Goal: Task Accomplishment & Management: Use online tool/utility

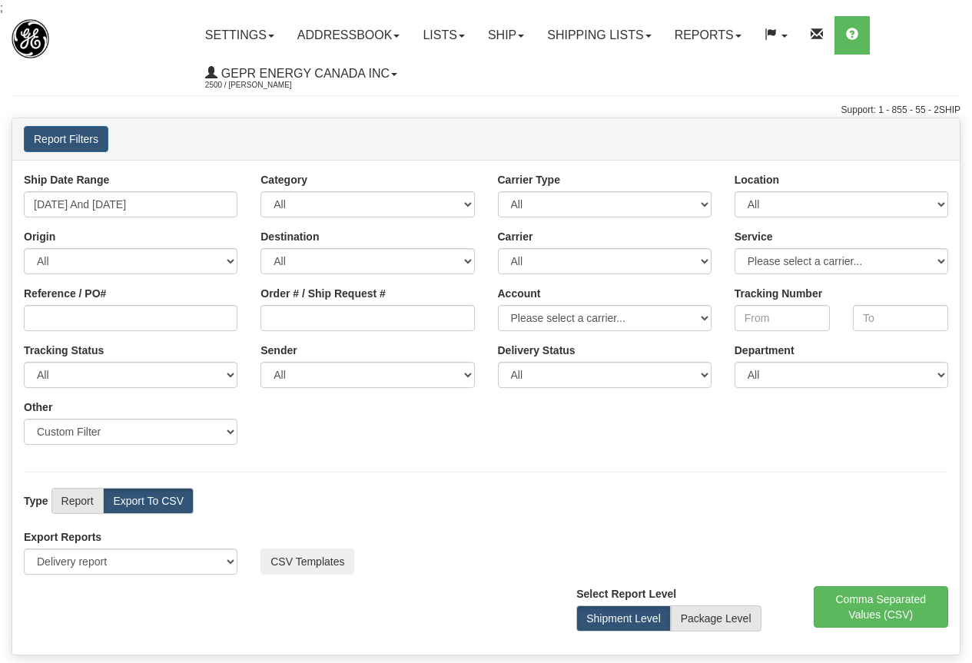
select select "211"
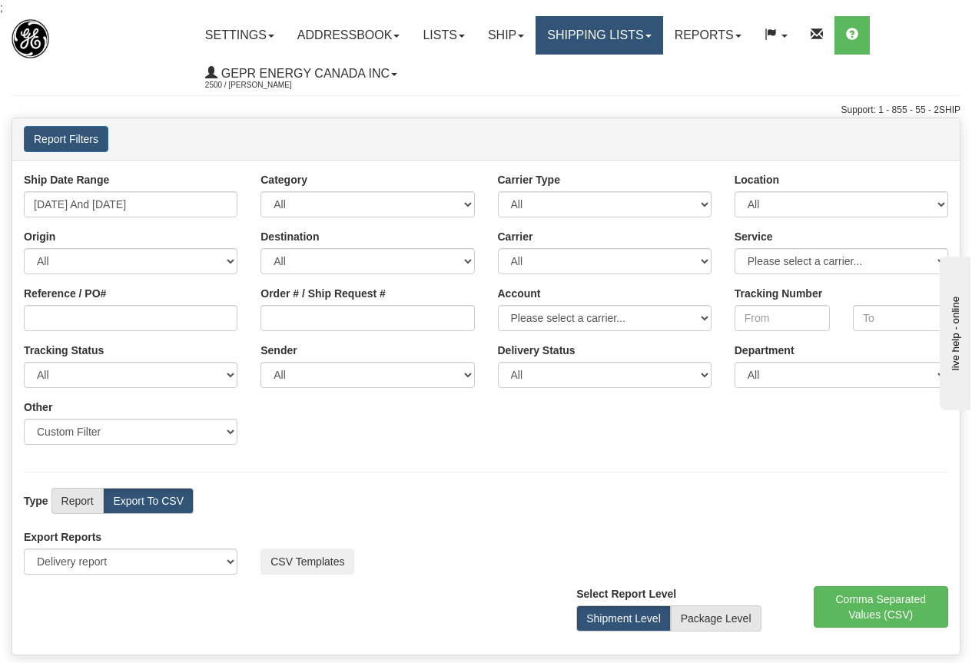
click at [617, 32] on link "Shipping lists" at bounding box center [599, 35] width 127 height 38
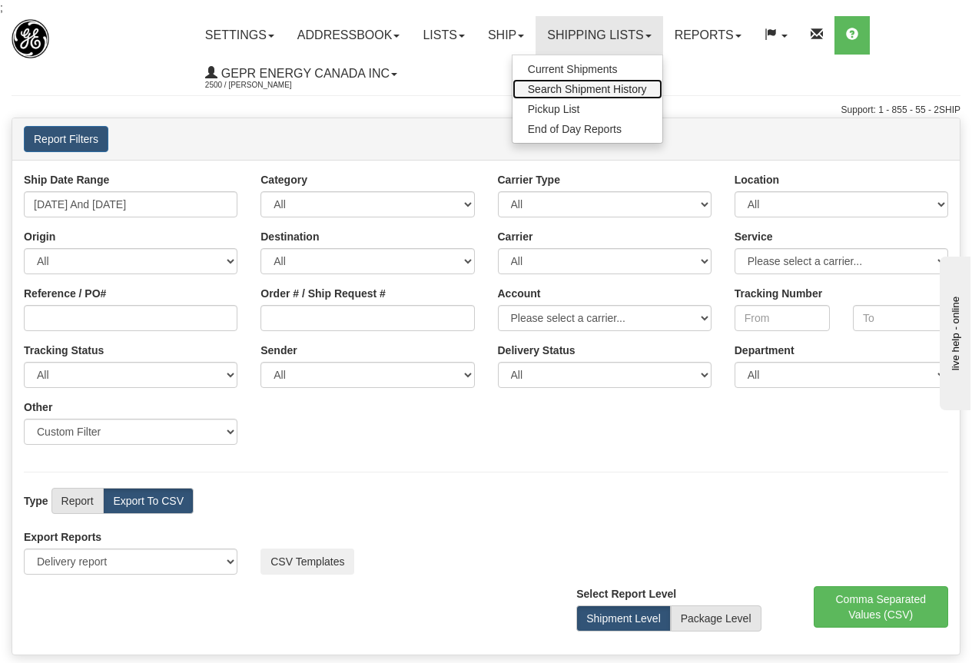
click at [579, 87] on span "Search Shipment History" at bounding box center [587, 89] width 119 height 12
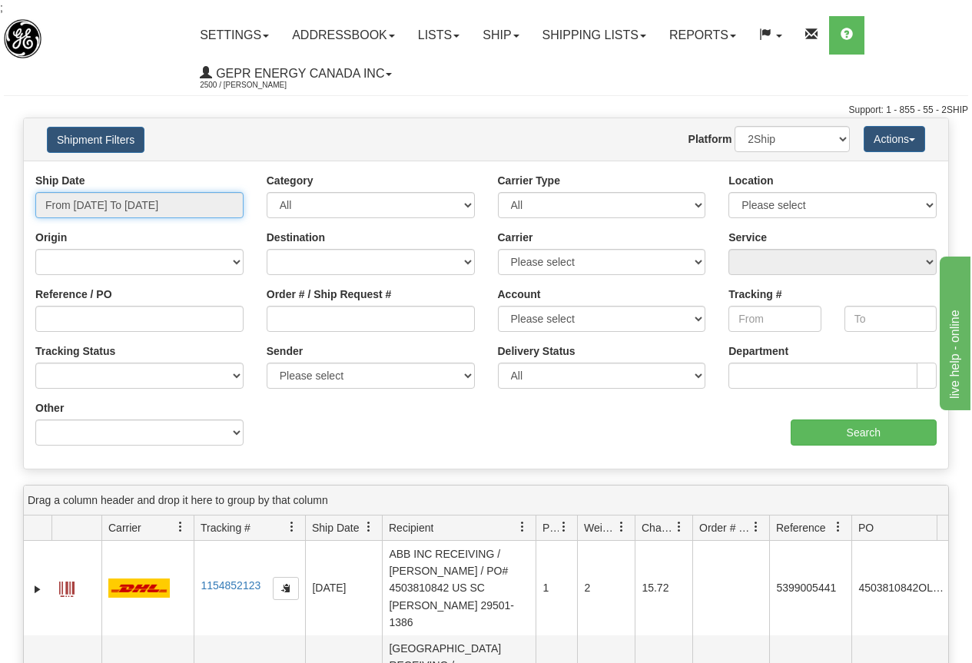
type input "09/17/2025"
type input "[DATE]"
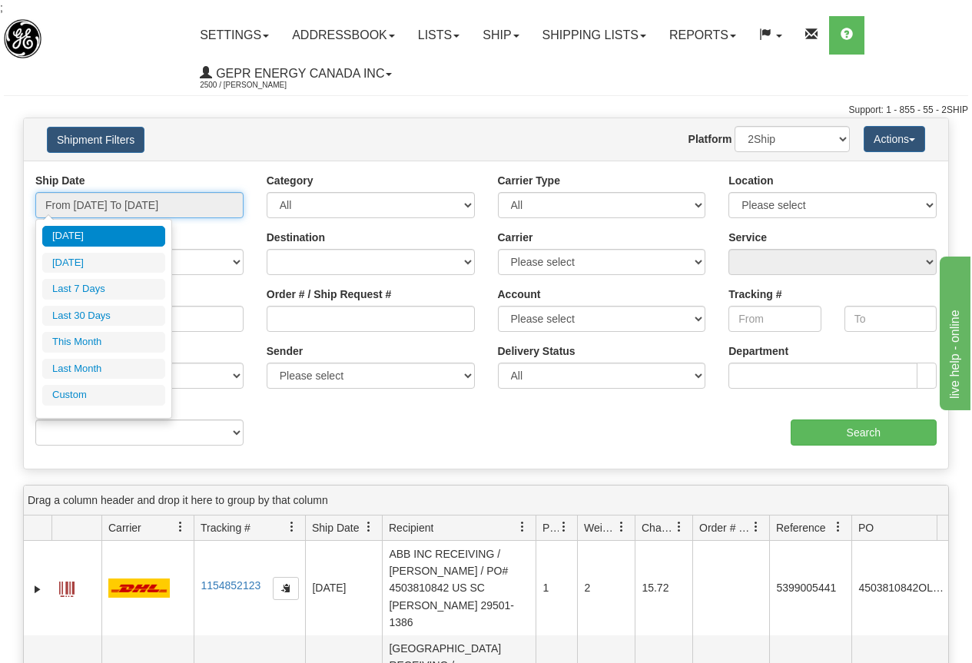
click at [151, 197] on input "From 09/16/2025 To 09/17/2025" at bounding box center [139, 205] width 208 height 26
type input "09/16/2025"
type input "09/11/2025"
type input "[DATE]"
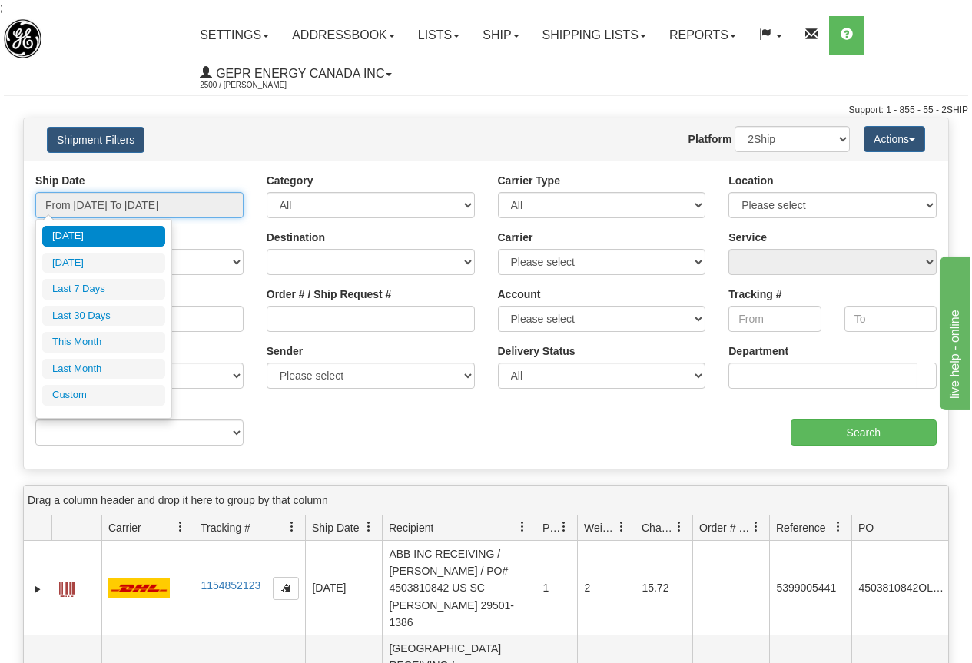
type input "09/01/2025"
type input "09/30/2025"
type input "[DATE]"
type input "08/01/2025"
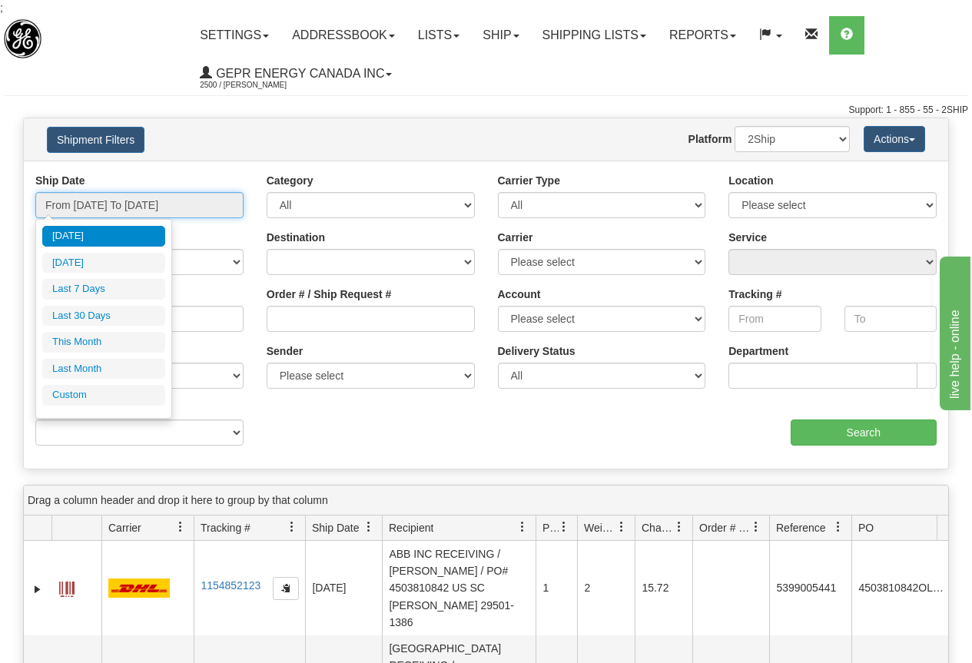
type input "08/31/2025"
type input "[DATE]"
click at [78, 397] on li "Custom" at bounding box center [103, 395] width 123 height 21
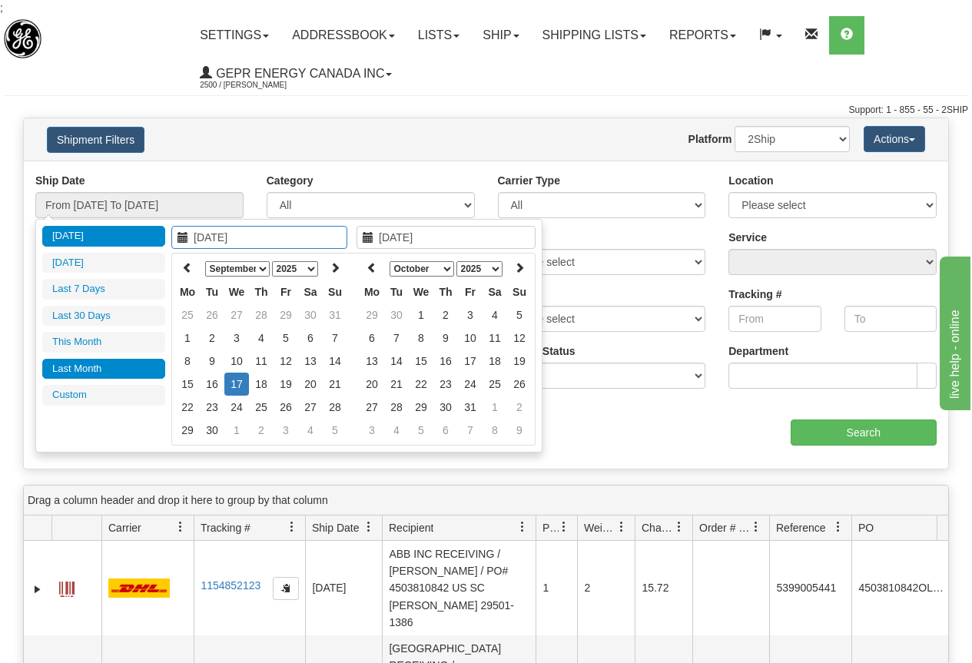
type input "08/01/2025"
type input "08/31/2025"
type input "[DATE]"
type input "09/01/2025"
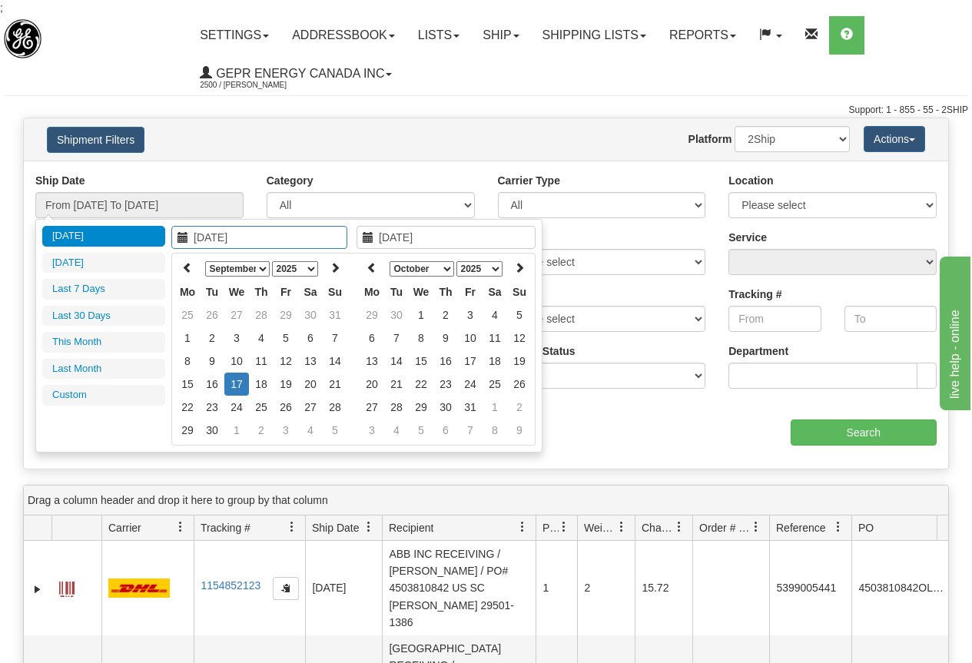
type input "09/30/2025"
type input "09/01/2025"
type input "[DATE]"
click at [186, 267] on icon at bounding box center [187, 267] width 11 height 11
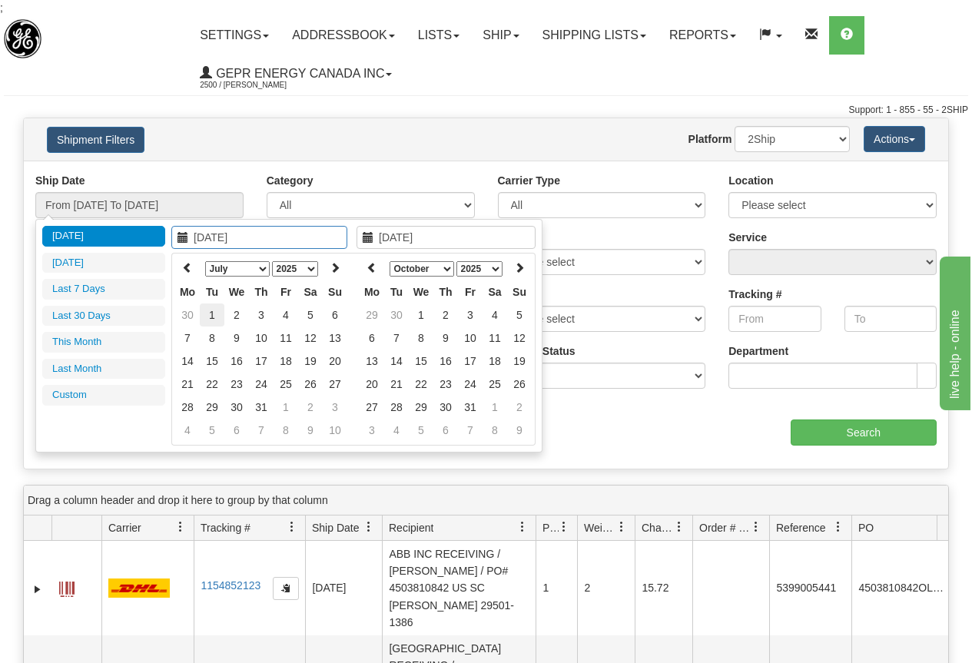
type input "07/01/2025"
click at [208, 318] on td "1" at bounding box center [212, 315] width 25 height 23
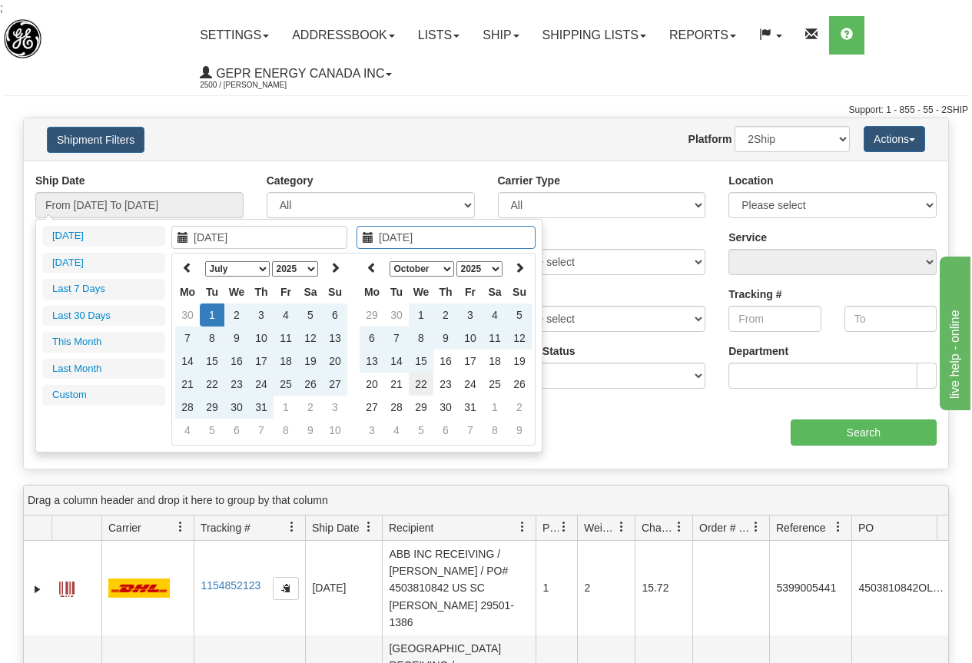
type input "10/22/2025"
click at [422, 380] on td "22" at bounding box center [421, 384] width 25 height 23
type input "From 07/01/2025 To 10/22/2025"
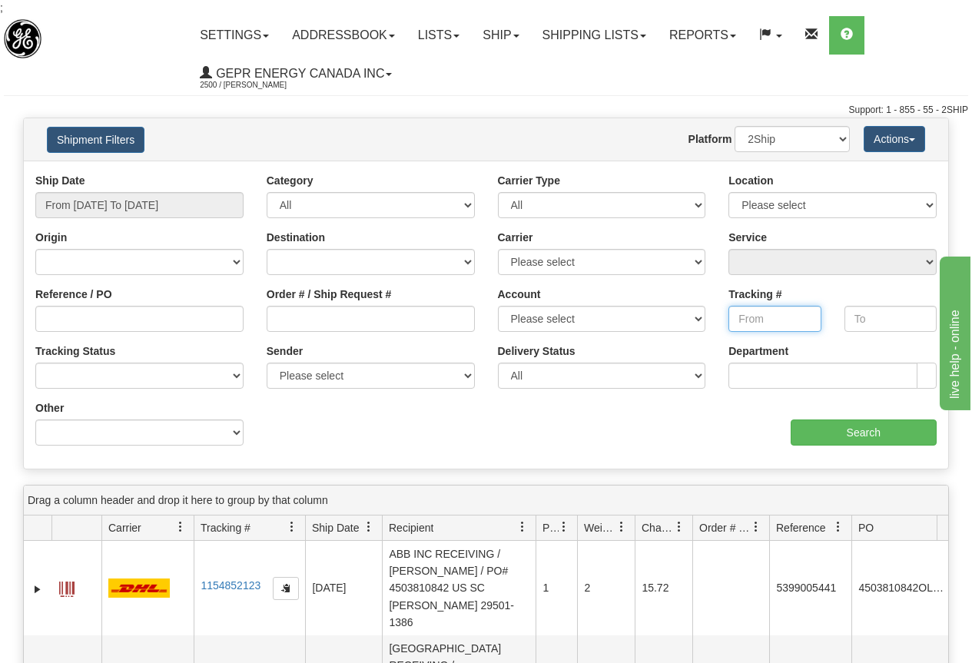
click at [759, 318] on input "Tracking #" at bounding box center [775, 319] width 92 height 26
paste input "9040185092"
type input "9040185092"
click at [850, 433] on input "Search" at bounding box center [864, 433] width 147 height 26
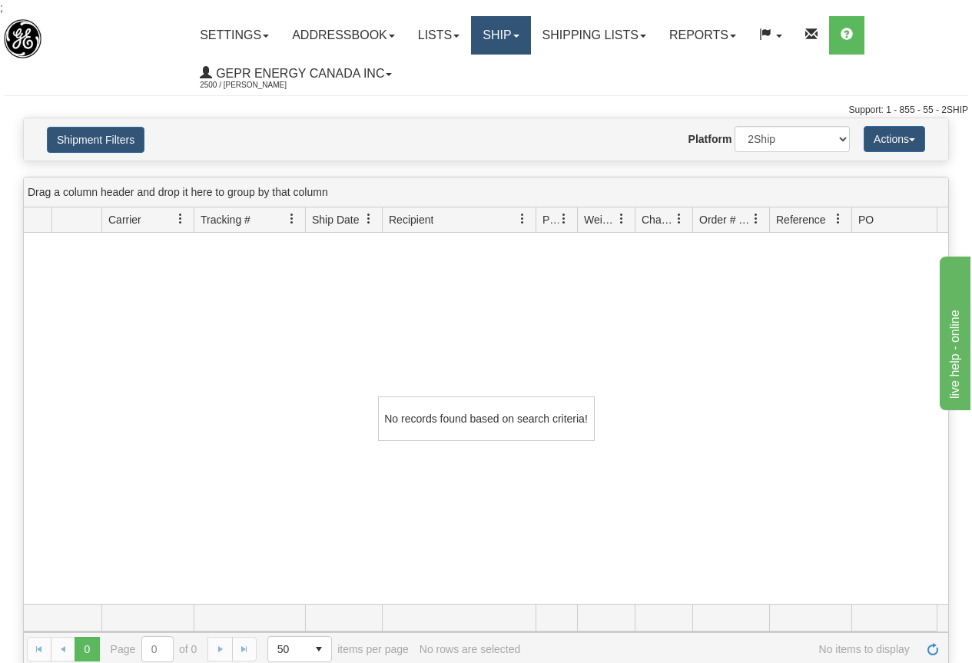
click at [499, 33] on link "Ship" at bounding box center [500, 35] width 59 height 38
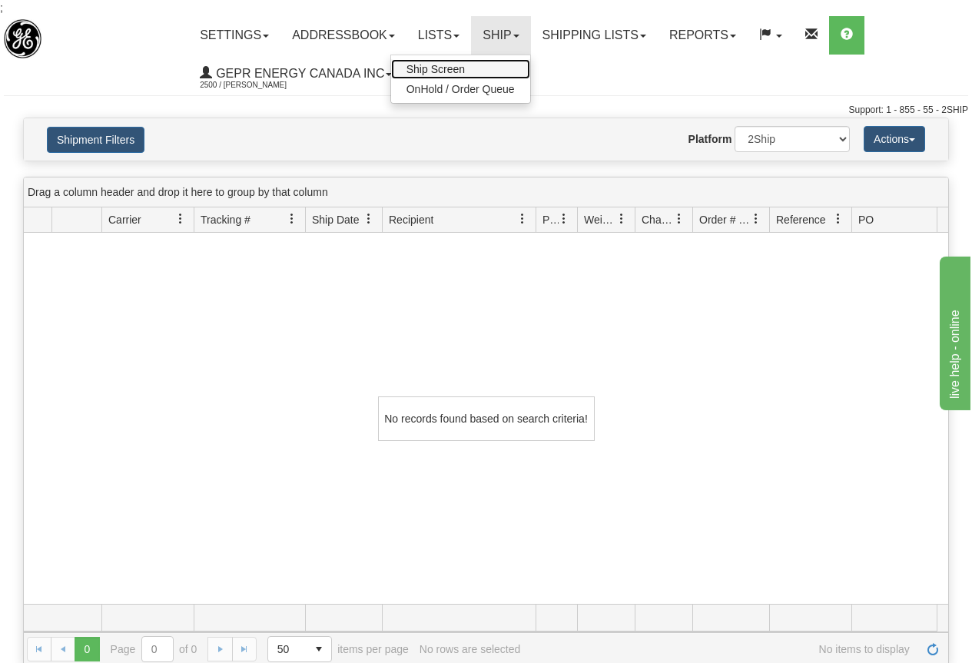
click at [449, 66] on span "Ship Screen" at bounding box center [436, 69] width 58 height 12
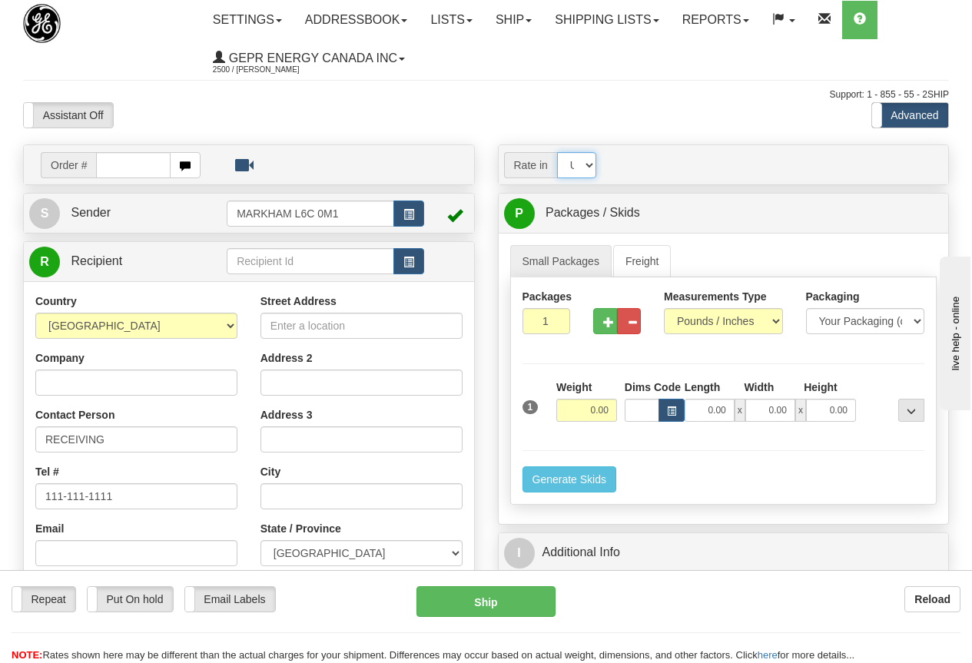
click at [588, 164] on select "Account Currency ARN AWG AUD AUS BHD BBD BFR BMD BRC BRL GBP UKL BND BGN CAD CH…" at bounding box center [576, 165] width 39 height 26
select select "CAD"
click at [557, 152] on select "Account Currency ARN AWG AUD AUS BHD BBD BFR BMD BRC BRL GBP UKL BND BGN CAD CH…" at bounding box center [576, 165] width 39 height 26
click at [591, 167] on select "Account Currency ARN AWG AUD AUS BHD BBD BFR BMD BRC BRL GBP UKL BND BGN CAD CH…" at bounding box center [576, 165] width 39 height 26
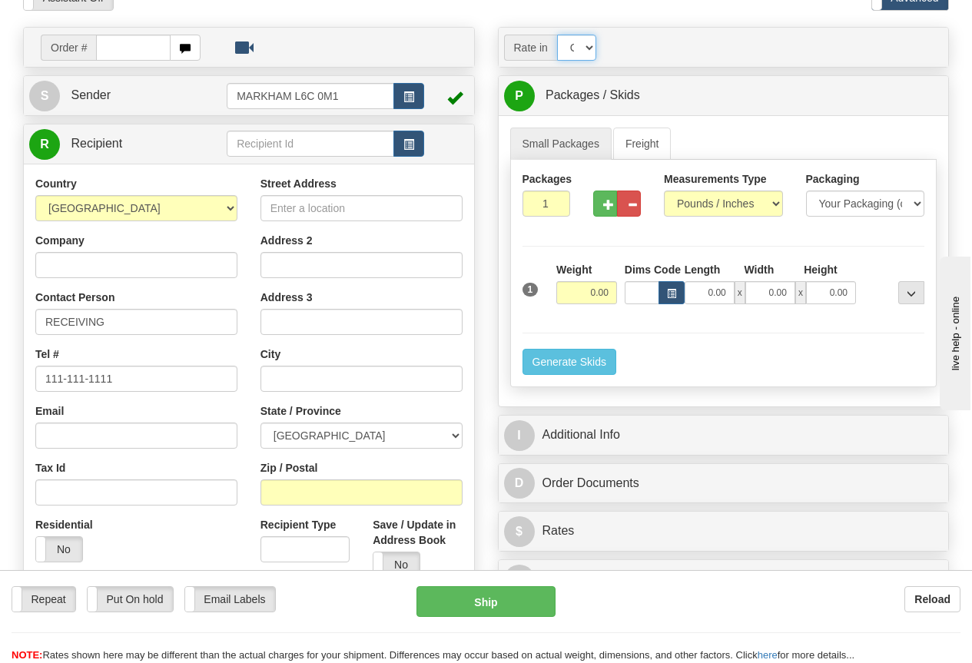
scroll to position [154, 0]
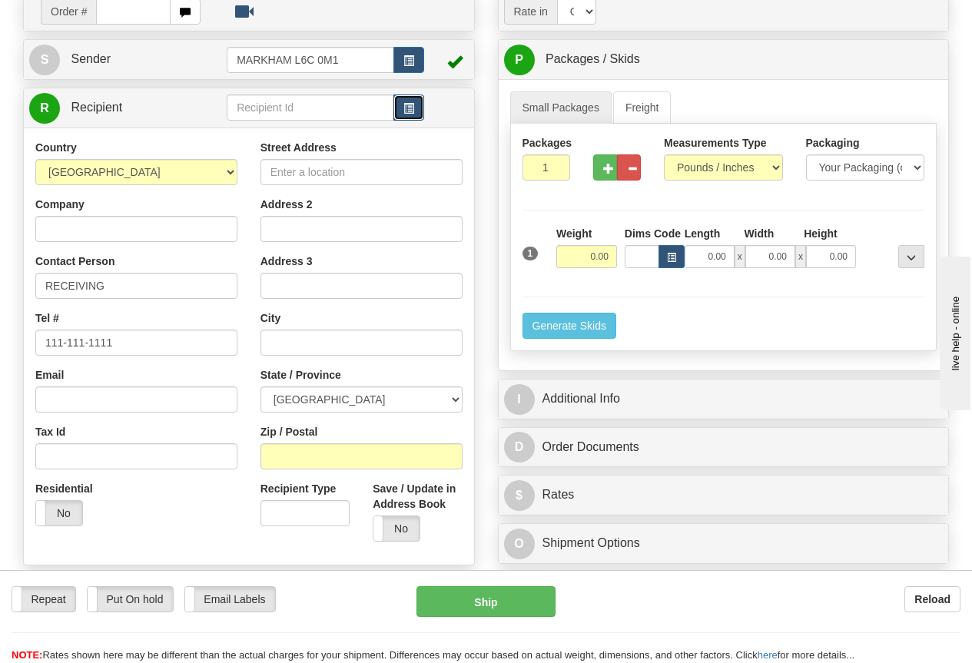
click at [412, 106] on span "button" at bounding box center [408, 109] width 11 height 10
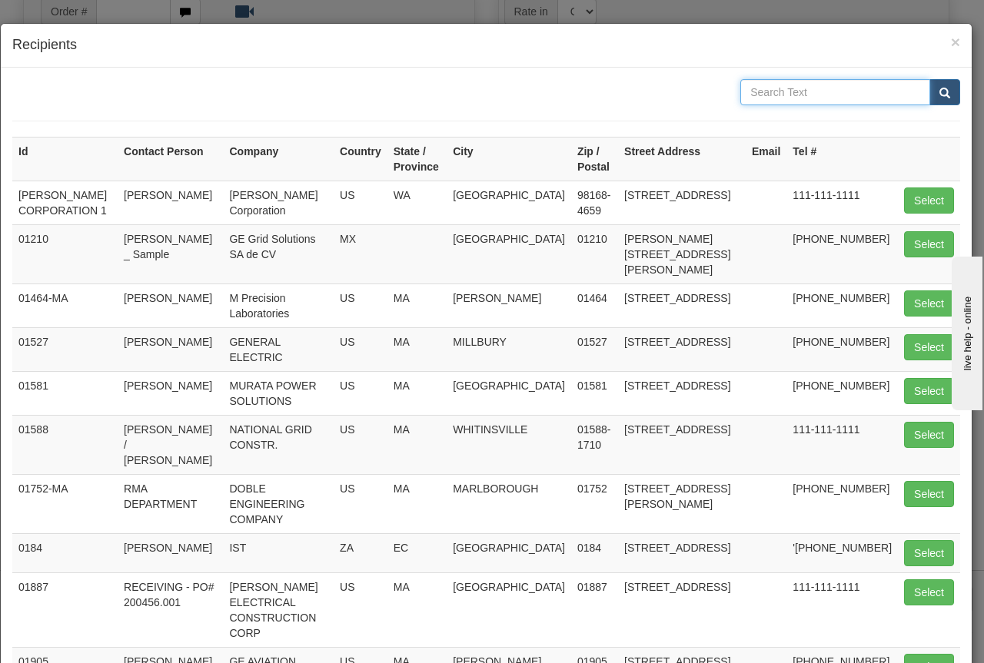
click at [756, 90] on input "text" at bounding box center [835, 92] width 190 height 26
type input "[GEOGRAPHIC_DATA]"
click at [931, 85] on button "submit" at bounding box center [944, 92] width 31 height 26
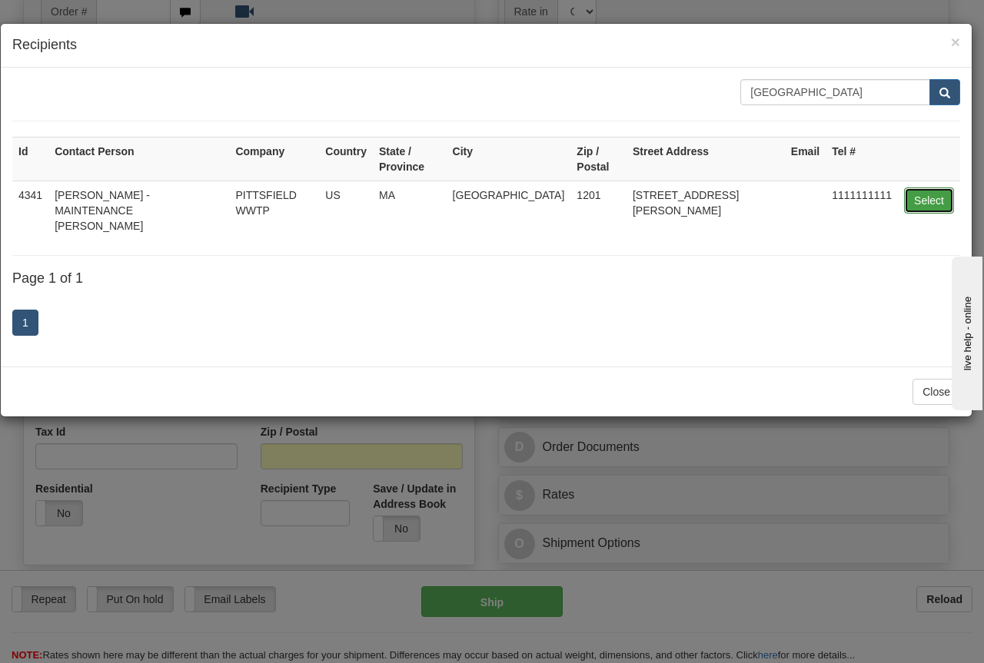
click at [927, 188] on button "Select" at bounding box center [929, 201] width 50 height 26
type input "4341"
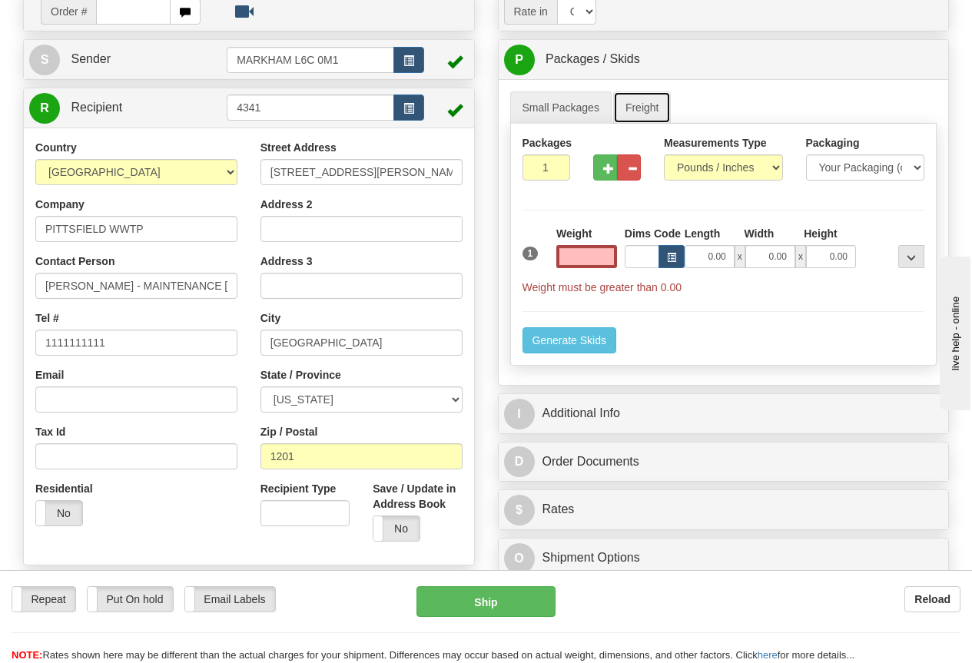
type input "0.00"
click at [646, 105] on link "Freight" at bounding box center [642, 107] width 58 height 32
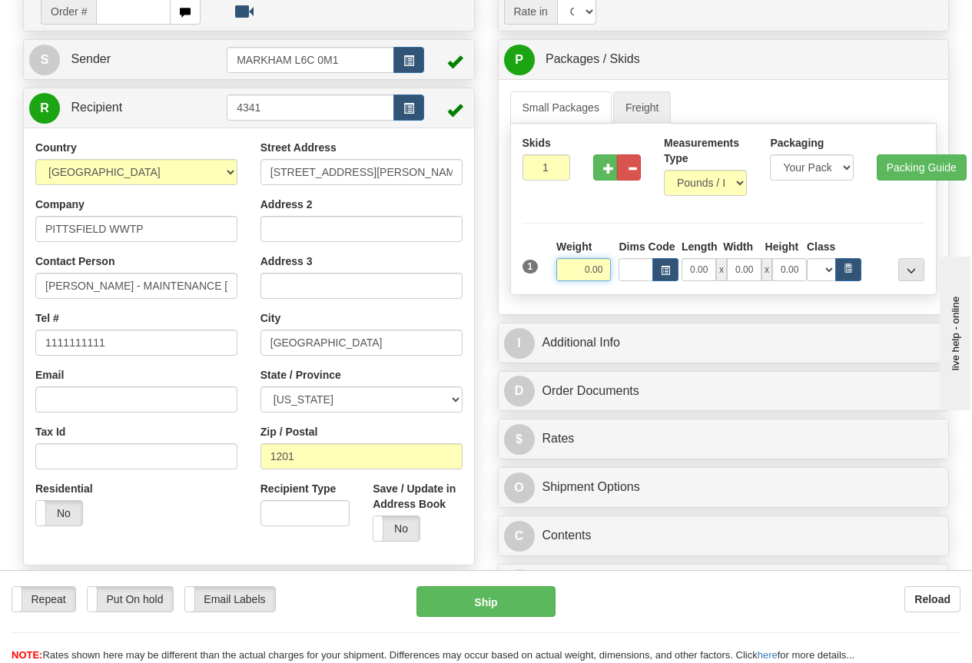
click at [569, 268] on input "0.00" at bounding box center [583, 269] width 55 height 23
type input "875.00"
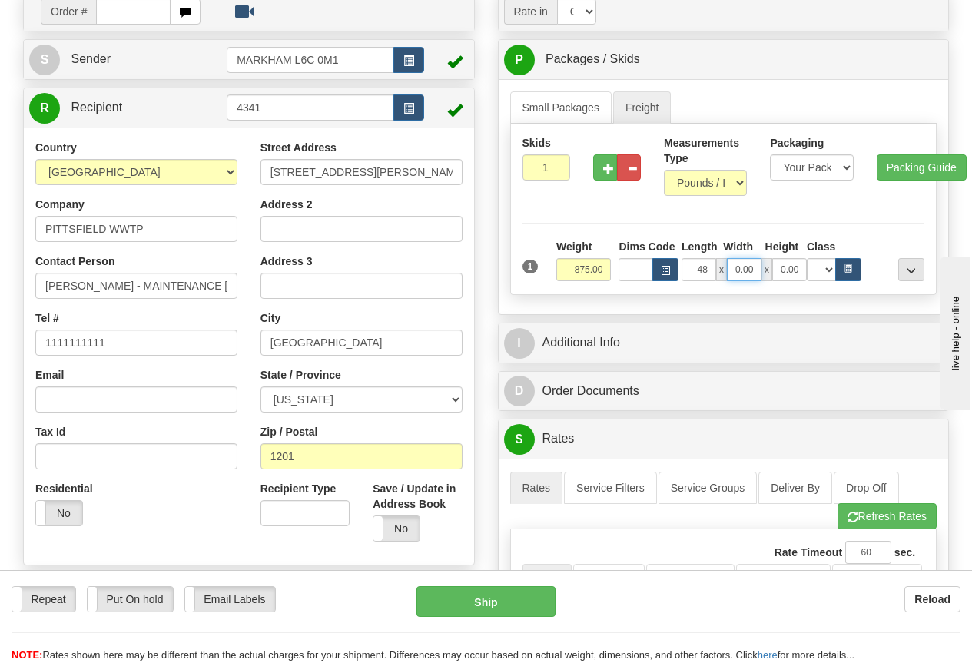
type input "48.00"
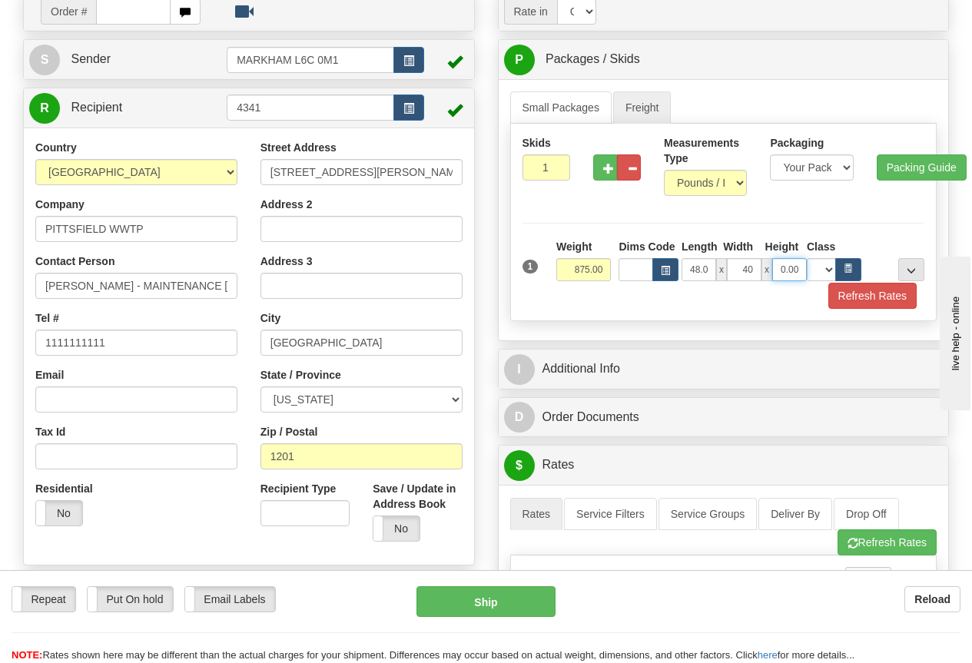
type input "40.00"
type input "60.00"
click at [830, 270] on select "N/A 50.0 55.0 60.0 65.0 70.0 85.0 92.5 100.0 125.0 175.0 250.0 300.0 400.0" at bounding box center [821, 269] width 29 height 23
select select "70.0"
click at [807, 258] on select "N/A 50.0 55.0 60.0 65.0 70.0 85.0 92.5 100.0 125.0 175.0 250.0 300.0 400.0" at bounding box center [821, 269] width 29 height 23
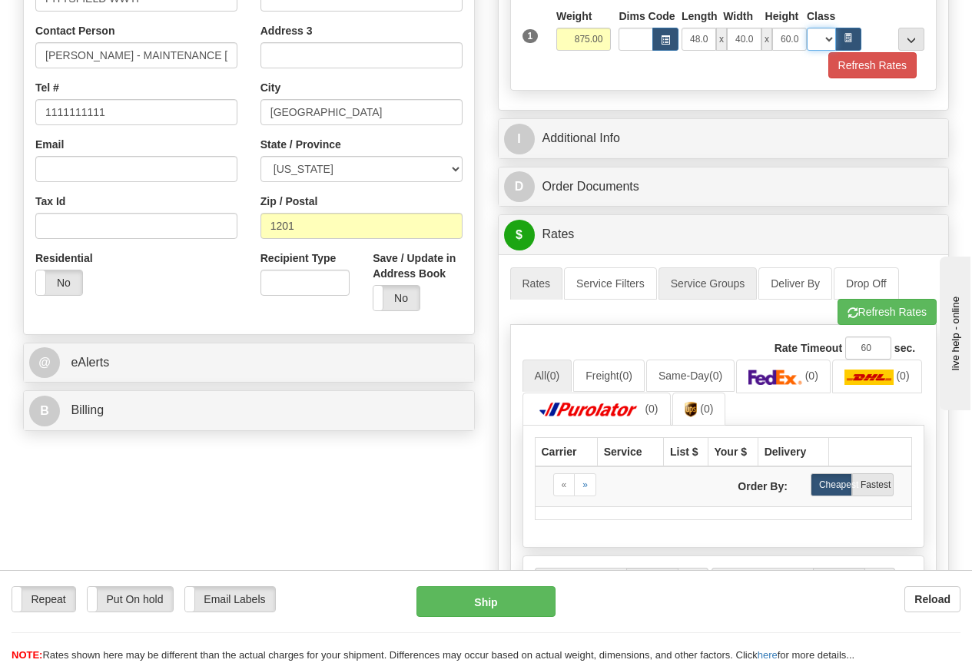
scroll to position [461, 0]
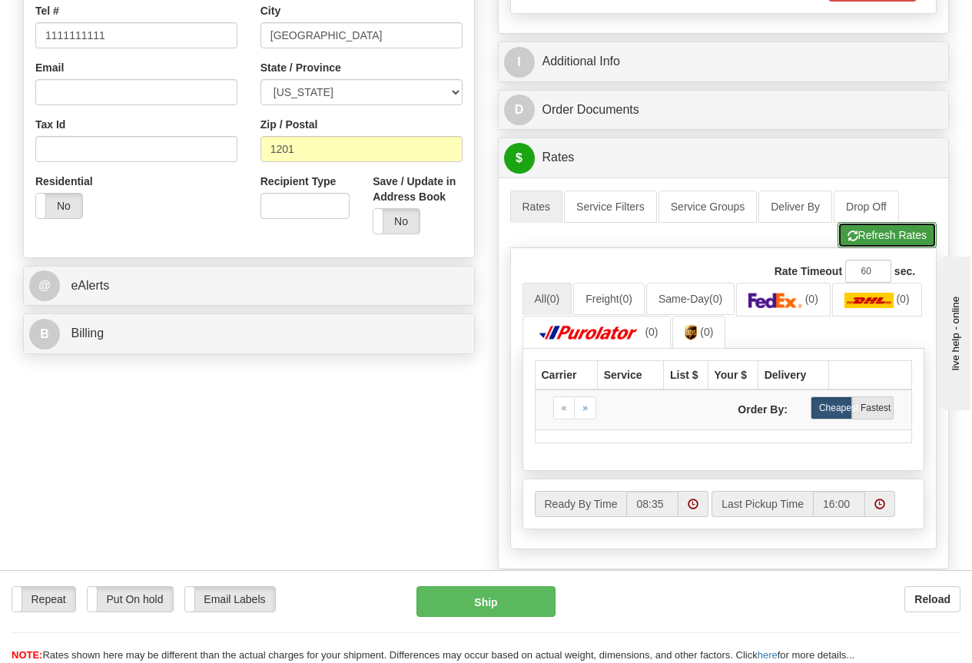
click at [903, 234] on button "Refresh Rates" at bounding box center [887, 235] width 99 height 26
click at [623, 297] on link "Freight (0)" at bounding box center [608, 299] width 71 height 32
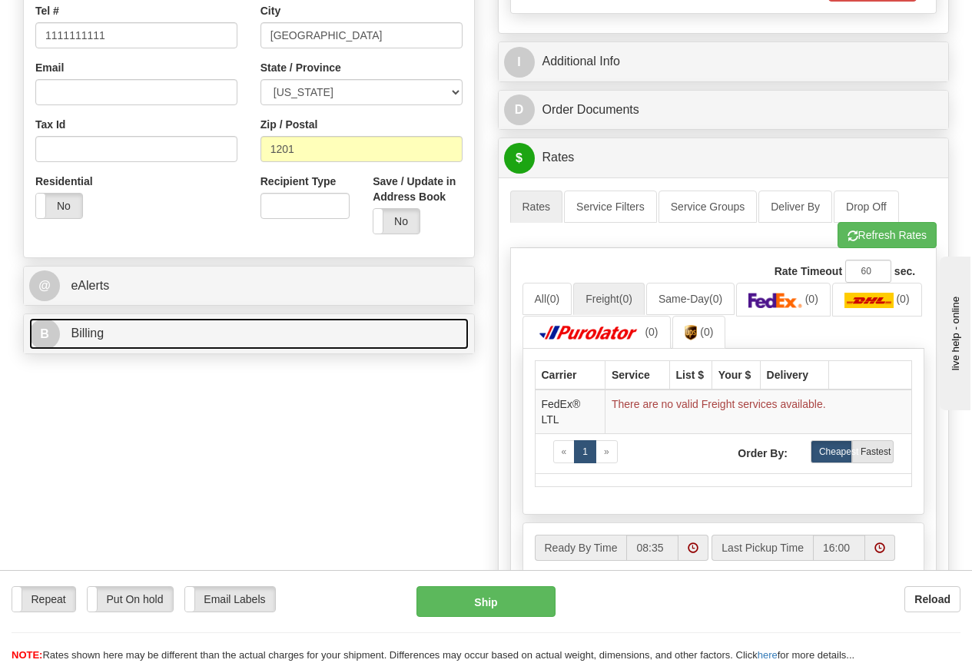
drag, startPoint x: 94, startPoint y: 336, endPoint x: 137, endPoint y: 333, distance: 43.1
click at [93, 335] on span "Billing" at bounding box center [87, 333] width 33 height 13
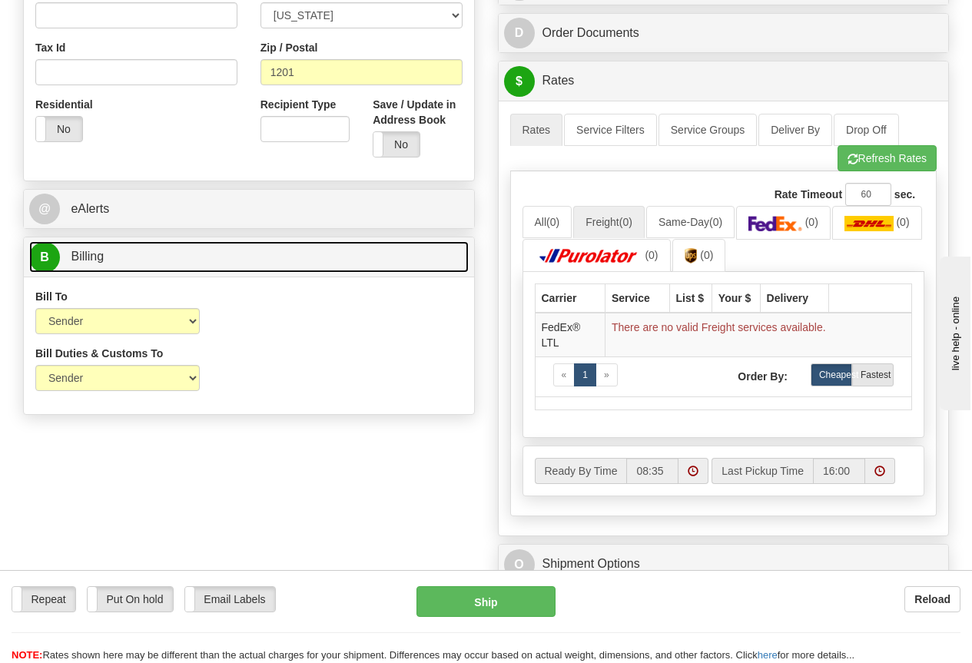
scroll to position [231, 0]
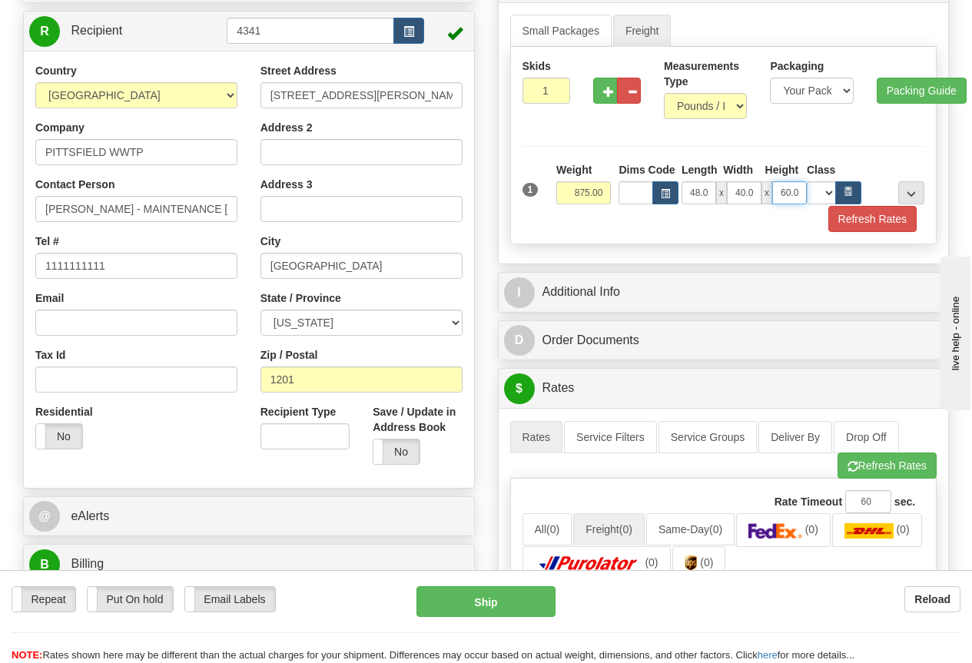
click at [778, 192] on input "60.00" at bounding box center [789, 192] width 35 height 23
type input "48.00"
click at [870, 215] on button "Refresh Rates" at bounding box center [872, 219] width 88 height 26
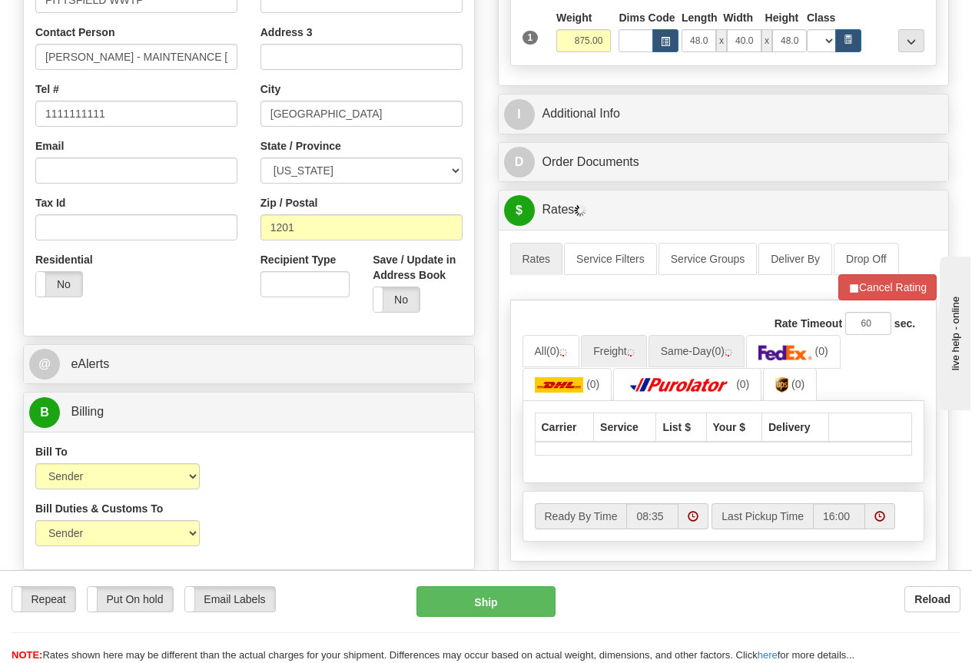
scroll to position [384, 0]
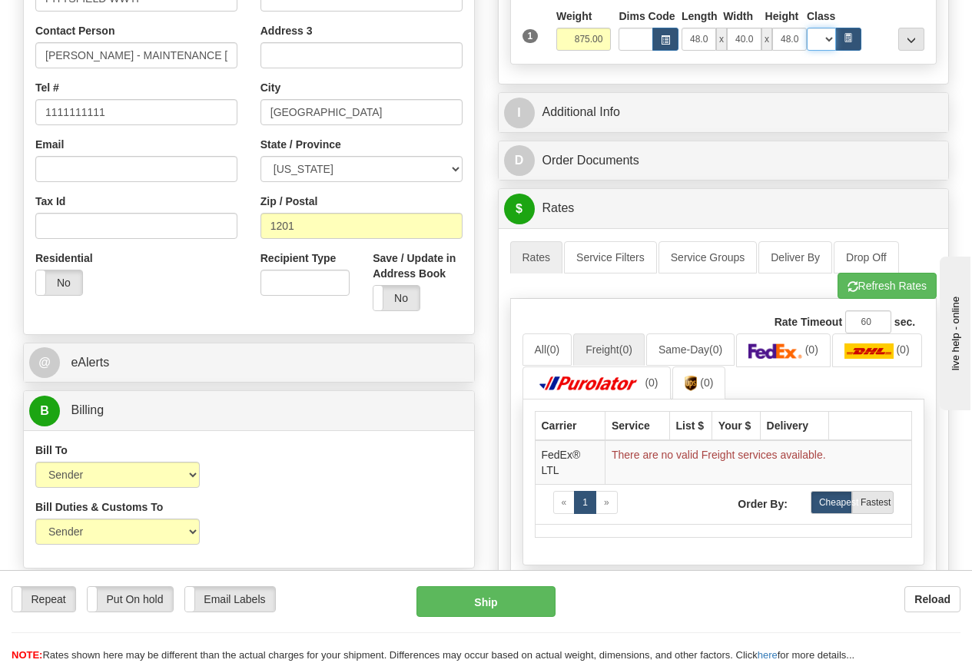
click at [830, 40] on select "N/A 50.0 55.0 60.0 65.0 70.0 85.0 92.5 100.0 125.0 175.0 250.0 300.0 400.0" at bounding box center [821, 39] width 29 height 23
click at [807, 28] on select "N/A 50.0 55.0 60.0 65.0 70.0 85.0 92.5 100.0 125.0 175.0 250.0 300.0 400.0" at bounding box center [821, 39] width 29 height 23
click at [850, 36] on icon "button" at bounding box center [848, 37] width 9 height 9
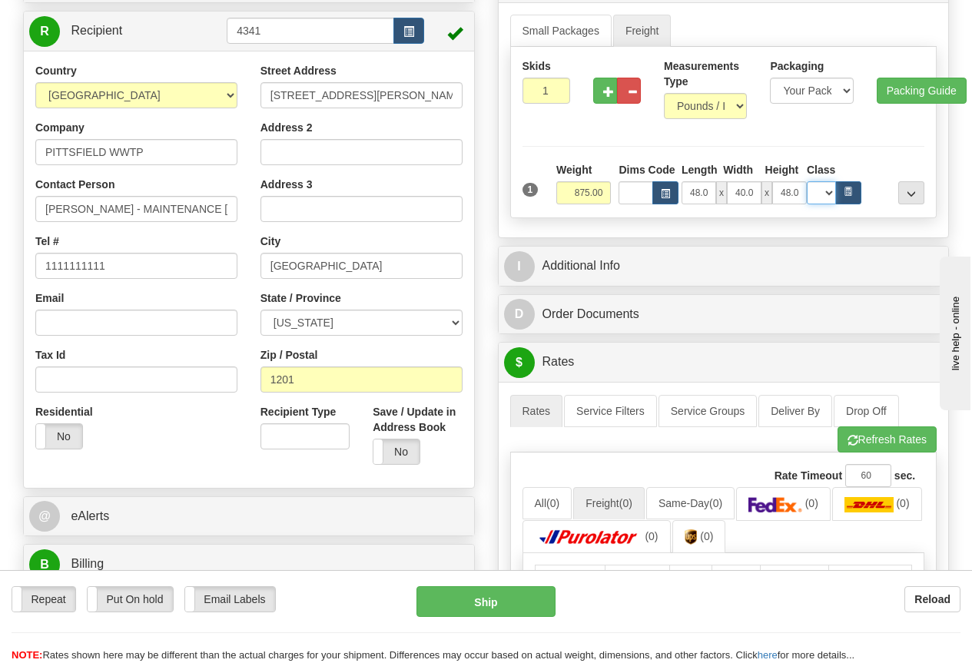
click at [827, 191] on select "N/A 50.0 55.0 60.0 65.0 70.0 85.0 92.5 100.0 125.0 175.0 250.0 300.0 400.0" at bounding box center [821, 192] width 29 height 23
select select "50.0"
click at [807, 181] on select "N/A 50.0 55.0 60.0 65.0 70.0 85.0 92.5 100.0 125.0 175.0 250.0 300.0 400.0" at bounding box center [821, 192] width 29 height 23
click at [915, 191] on span "..." at bounding box center [911, 194] width 9 height 8
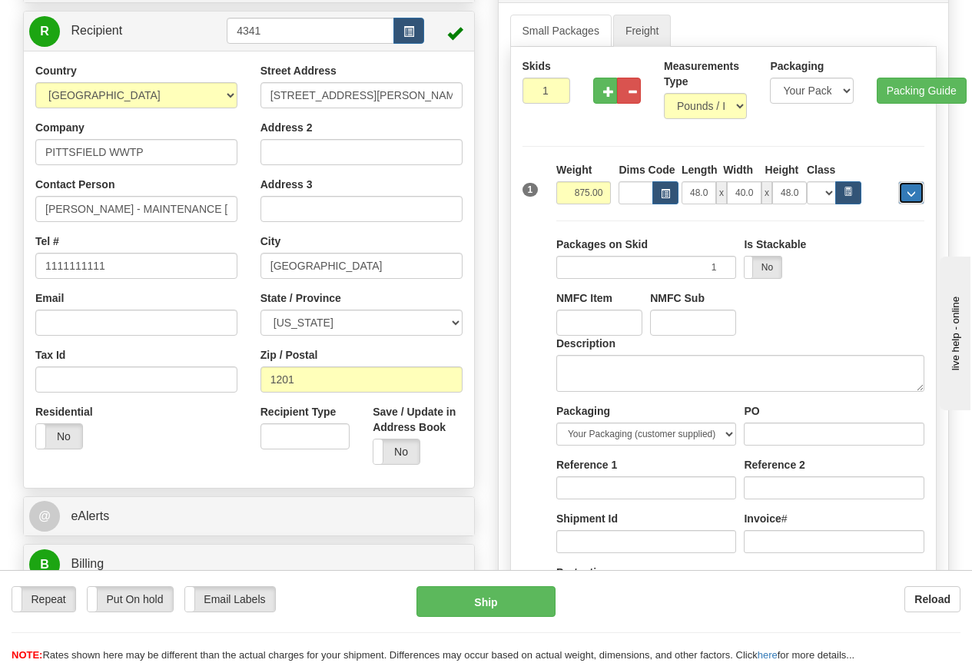
click at [915, 191] on span "..." at bounding box center [911, 194] width 9 height 8
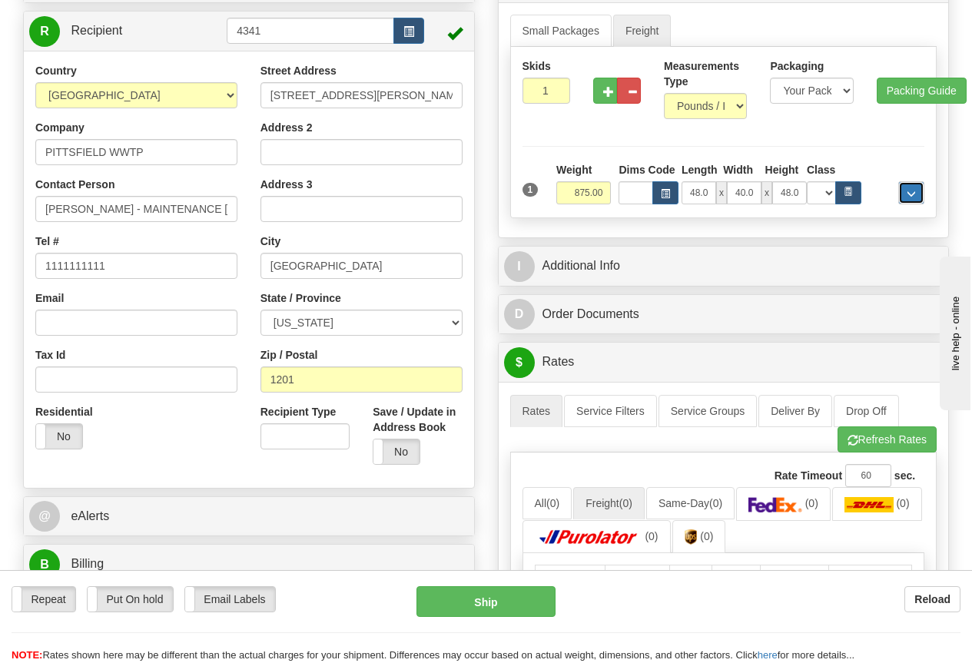
scroll to position [154, 0]
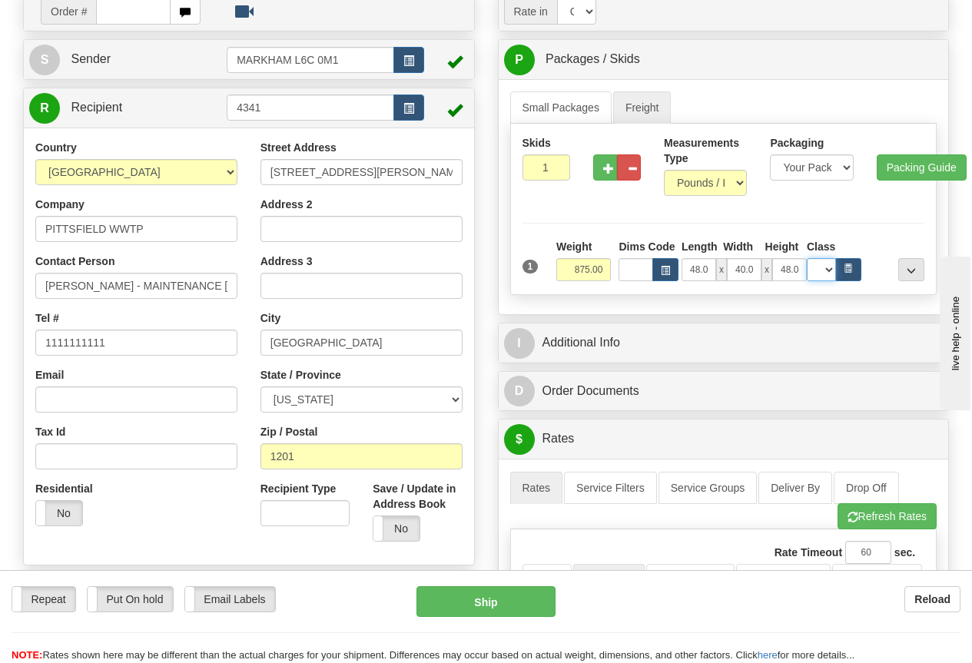
click at [827, 267] on select "N/A 50.0 55.0 60.0 65.0 70.0 85.0 92.5 100.0 125.0 175.0 250.0 300.0 400.0" at bounding box center [821, 269] width 29 height 23
click at [807, 258] on select "N/A 50.0 55.0 60.0 65.0 70.0 85.0 92.5 100.0 125.0 175.0 250.0 300.0 400.0" at bounding box center [821, 269] width 29 height 23
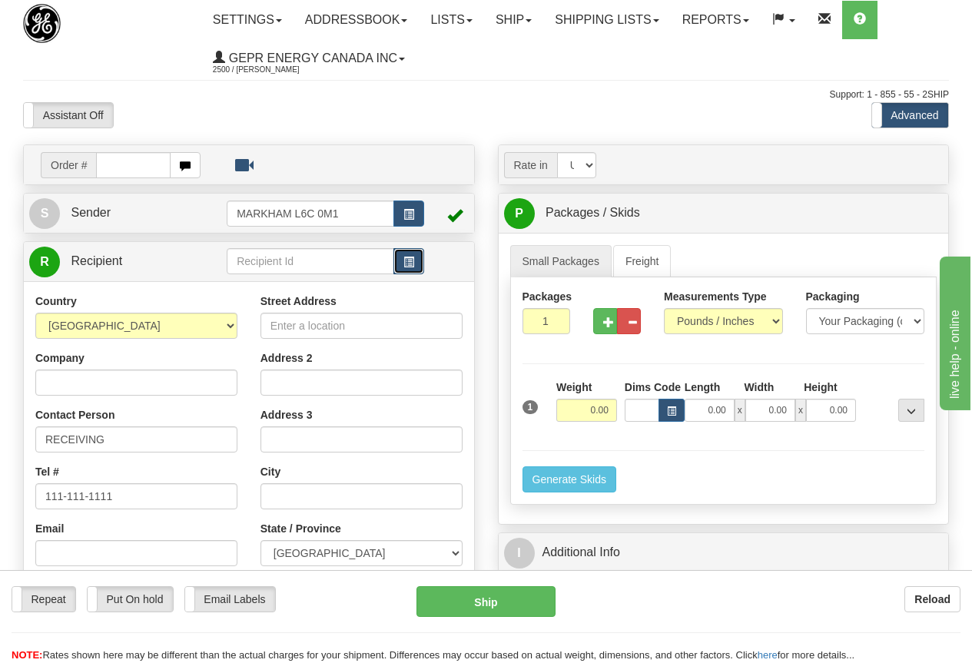
click at [411, 263] on span "button" at bounding box center [408, 262] width 11 height 10
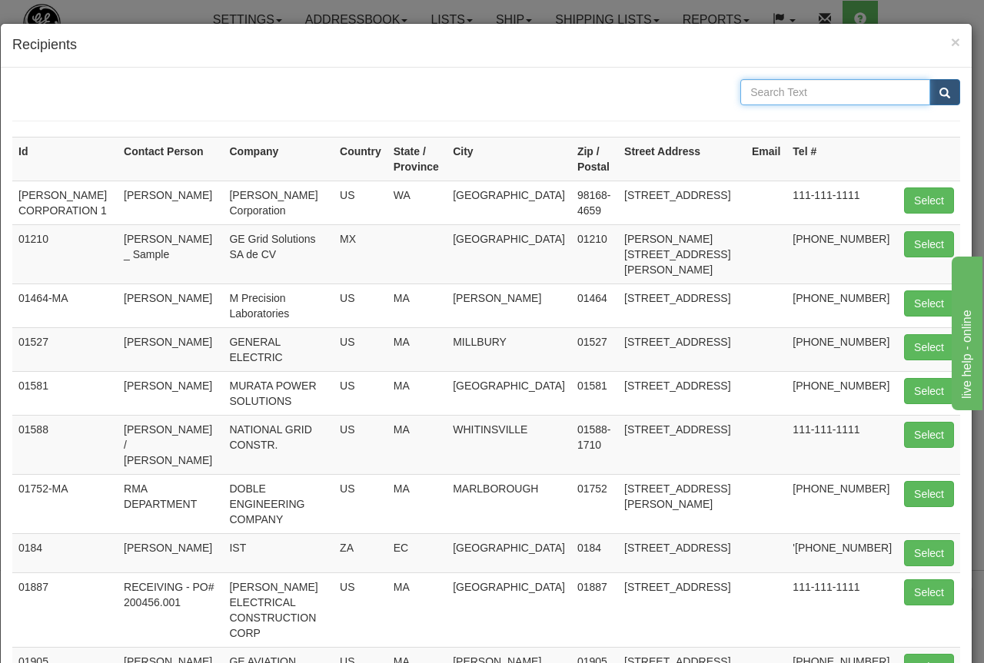
click at [766, 89] on input "text" at bounding box center [835, 92] width 190 height 26
type input "[GEOGRAPHIC_DATA]"
click at [939, 95] on span "submit" at bounding box center [944, 93] width 11 height 10
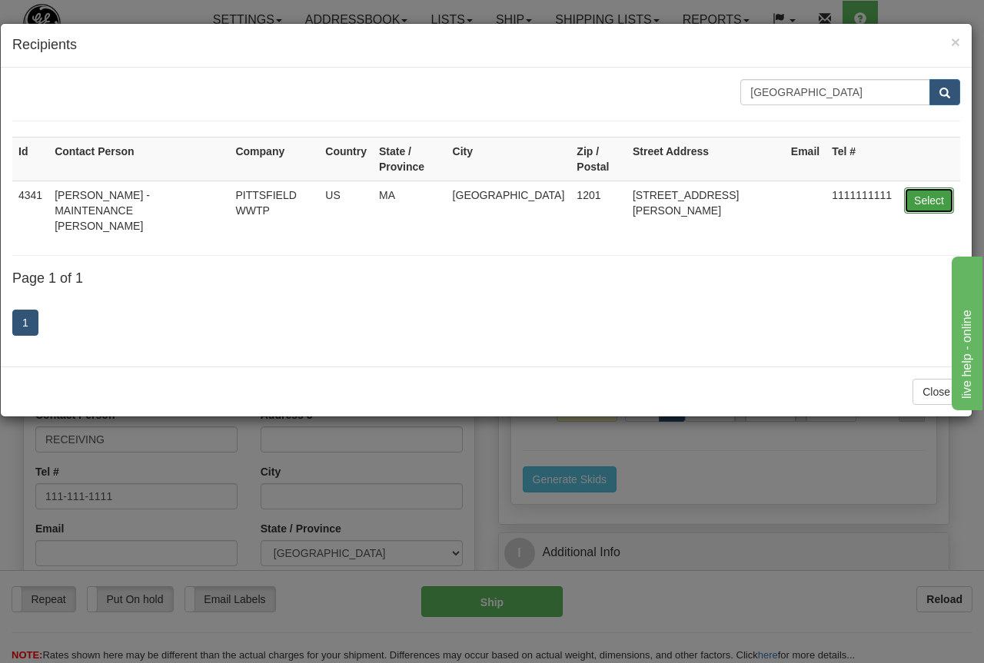
click at [931, 188] on button "Select" at bounding box center [929, 201] width 50 height 26
type input "4341"
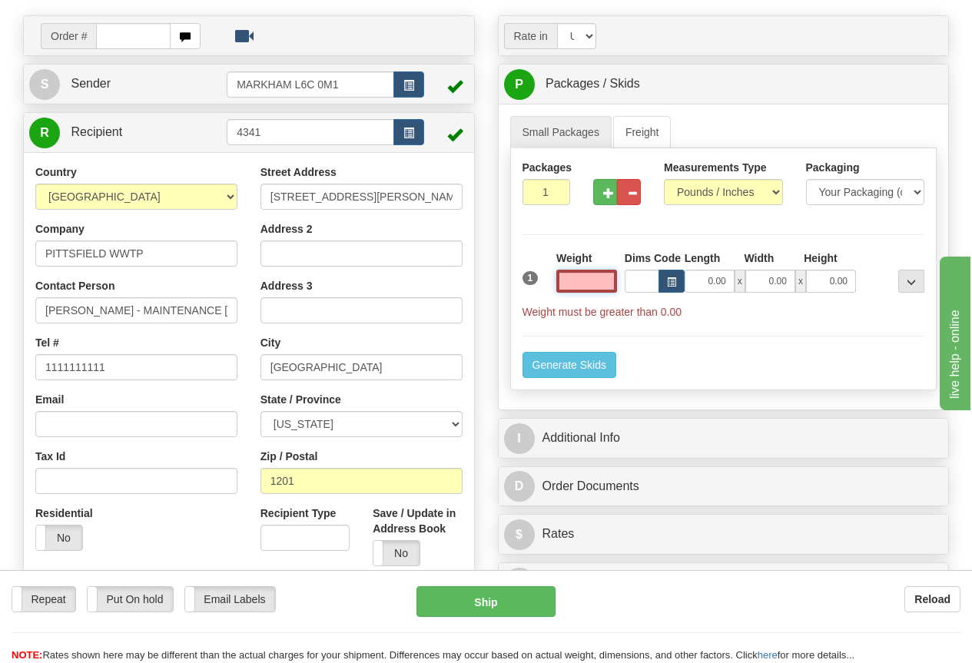
scroll to position [154, 0]
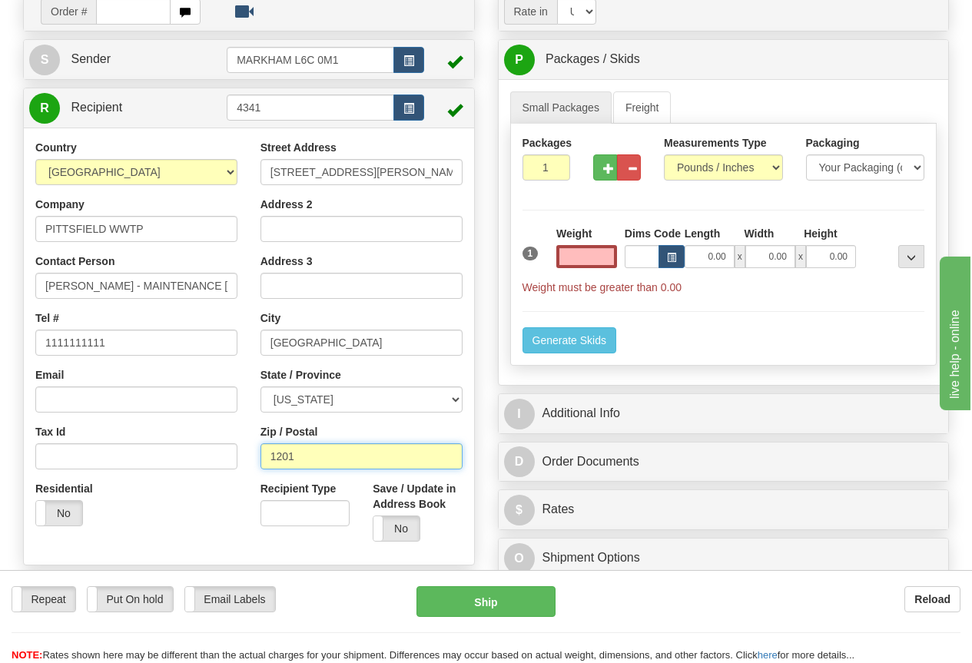
type input "0.00"
click at [270, 455] on input "1201" at bounding box center [362, 456] width 202 height 26
type input "01201"
click at [659, 108] on link "Freight" at bounding box center [642, 107] width 58 height 32
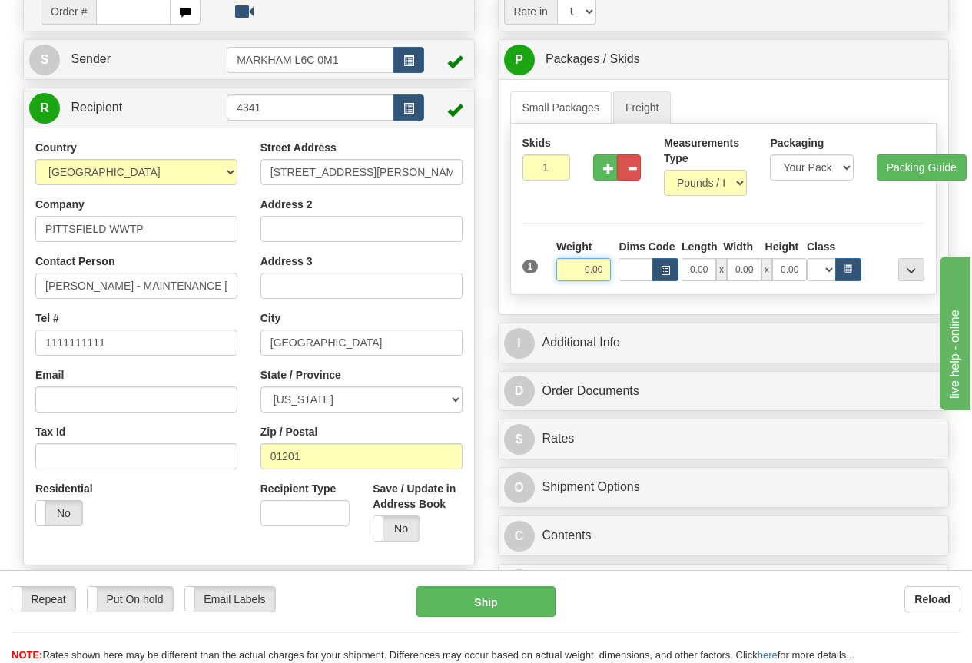
click at [576, 271] on input "0.00" at bounding box center [583, 269] width 55 height 23
type input "875.00"
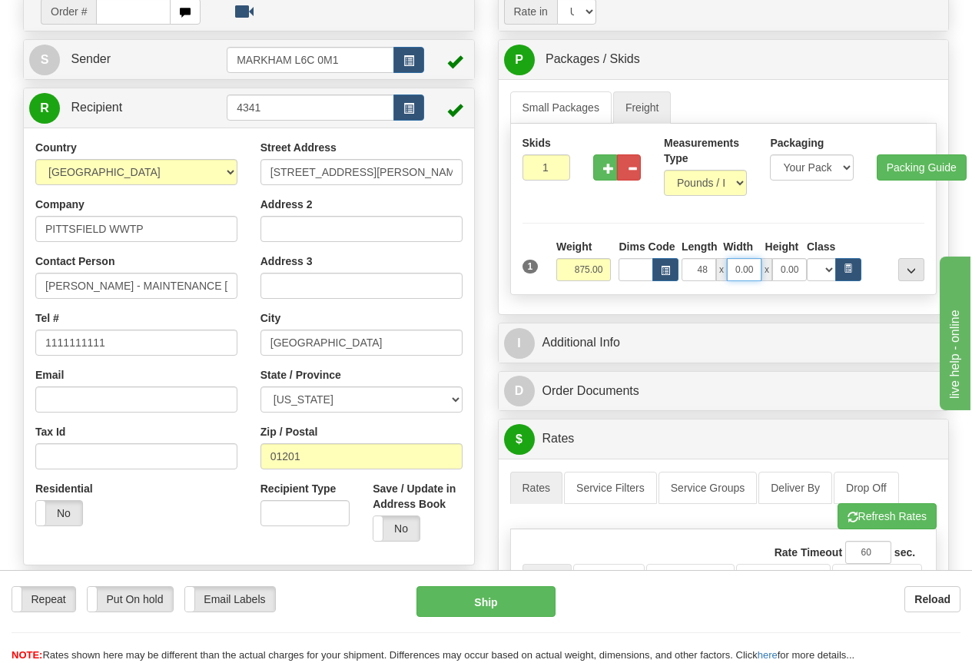
type input "48.00"
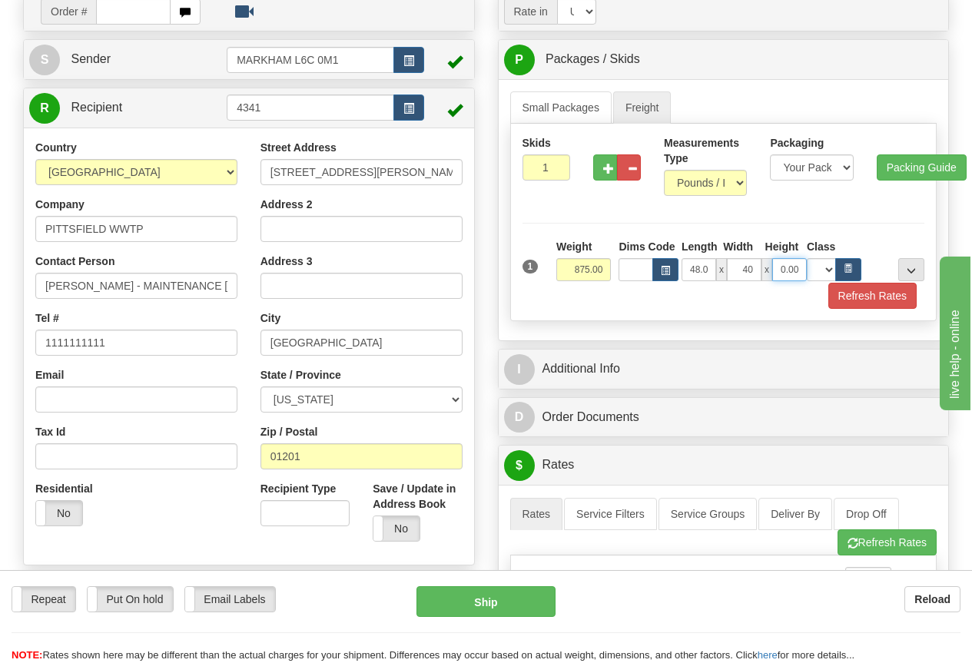
type input "40.00"
click at [832, 269] on select "N/A 50.0 55.0 60.0 65.0 70.0 85.0 92.5 100.0 125.0 175.0 250.0 300.0 400.0" at bounding box center [821, 269] width 29 height 23
select select "70.0"
click at [807, 258] on select "N/A 50.0 55.0 60.0 65.0 70.0 85.0 92.5 100.0 125.0 175.0 250.0 300.0 400.0" at bounding box center [821, 269] width 29 height 23
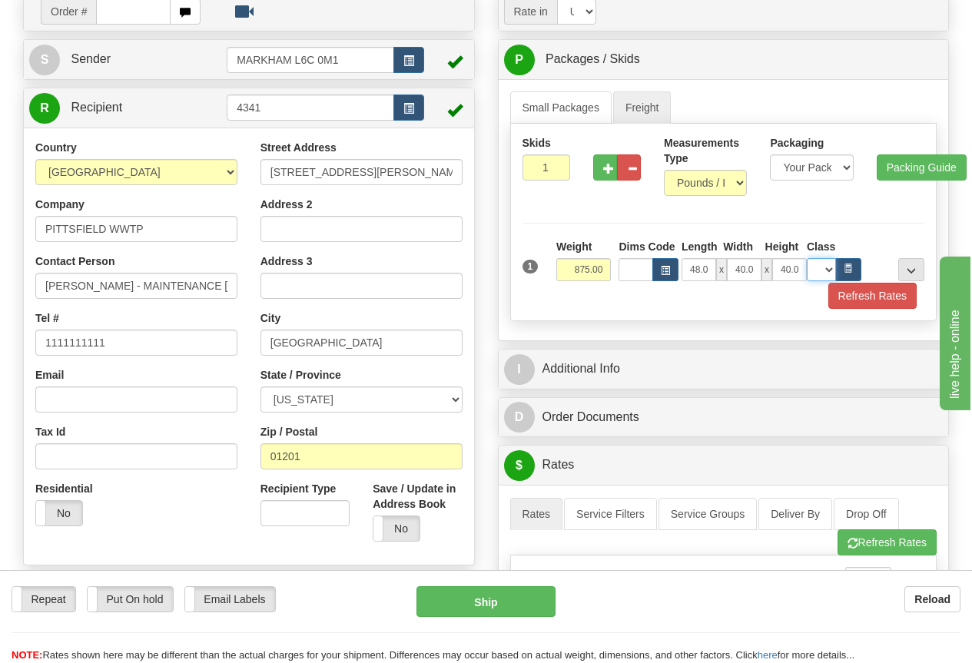
click at [831, 270] on select "N/A 50.0 55.0 60.0 65.0 70.0 85.0 92.5 100.0 125.0 175.0 250.0 300.0 400.0" at bounding box center [821, 269] width 29 height 23
click at [880, 301] on button "Refresh Rates" at bounding box center [872, 296] width 88 height 26
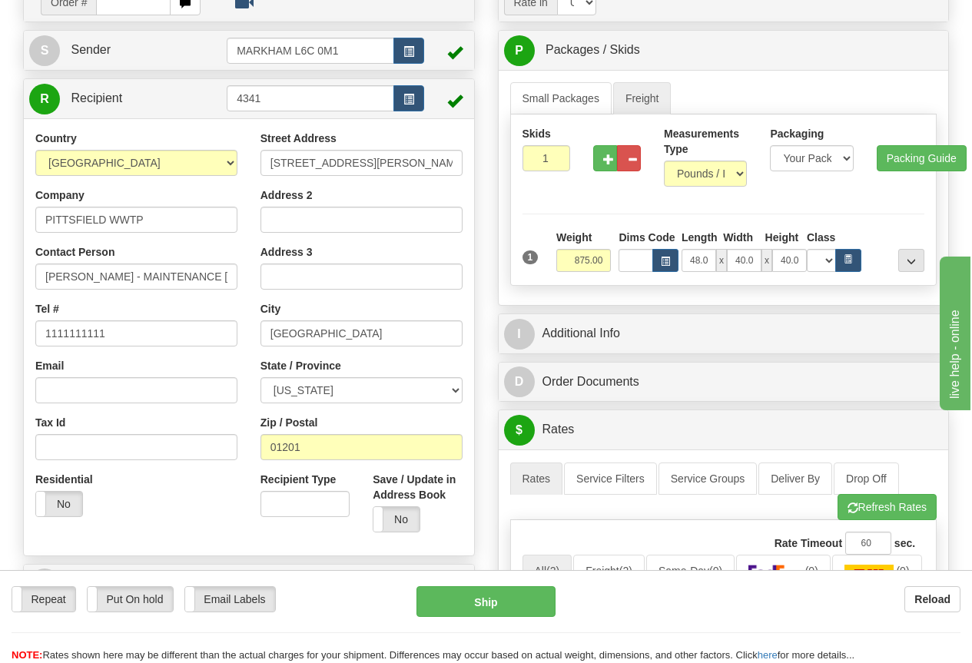
scroll to position [77, 0]
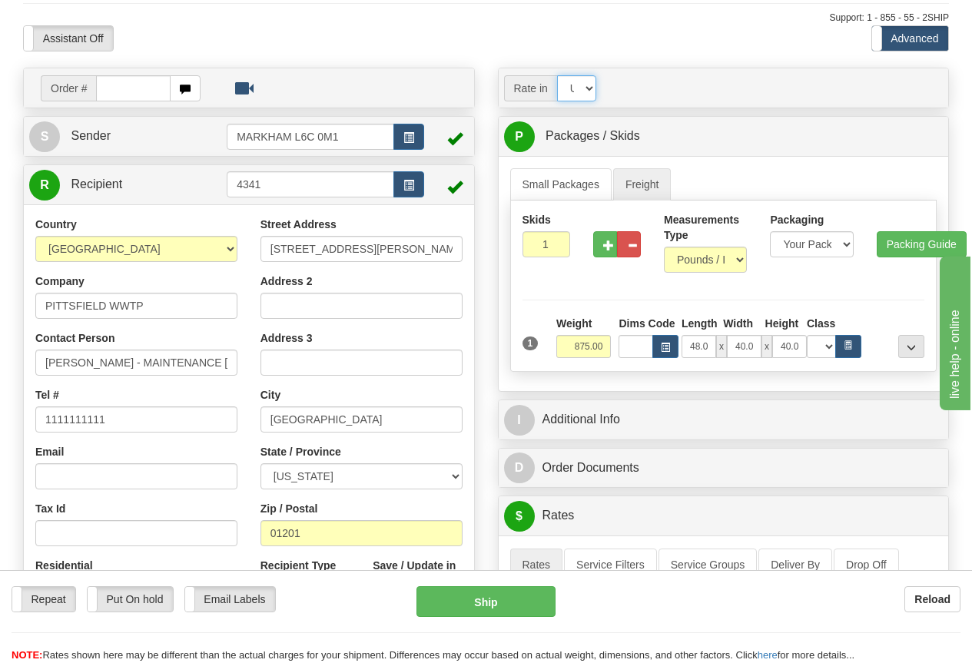
click at [590, 89] on select "Account Currency ARN AWG AUD AUS BHD BBD BFR BMD BRC BRL GBP UKL BND BGN CAD CH…" at bounding box center [576, 88] width 39 height 26
select select "CAD"
click at [557, 75] on select "Account Currency ARN AWG AUD AUS BHD BBD BFR BMD BRC BRL GBP UKL BND BGN CAD CH…" at bounding box center [576, 88] width 39 height 26
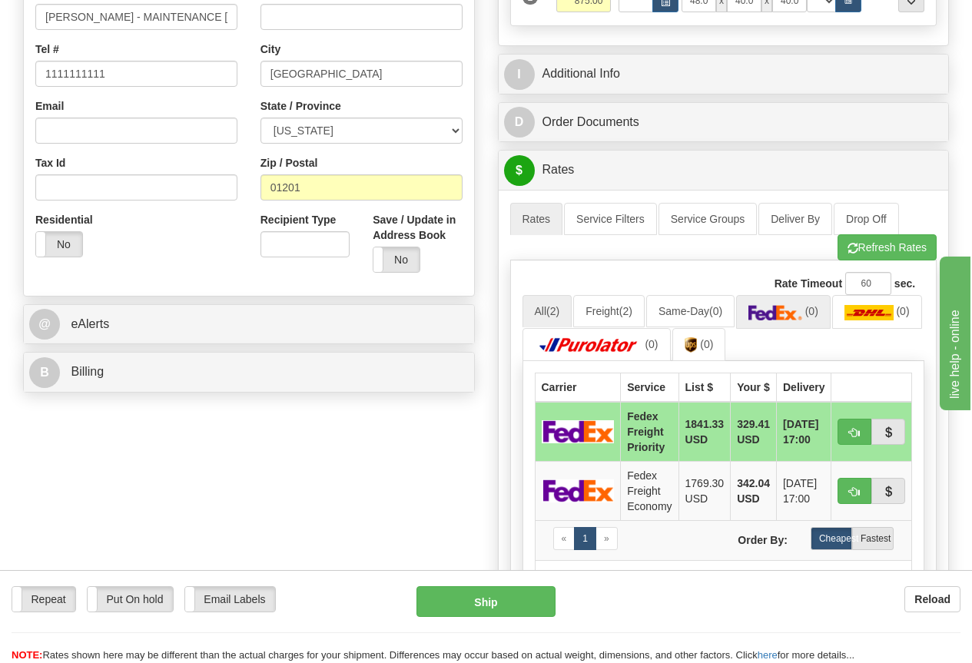
scroll to position [461, 0]
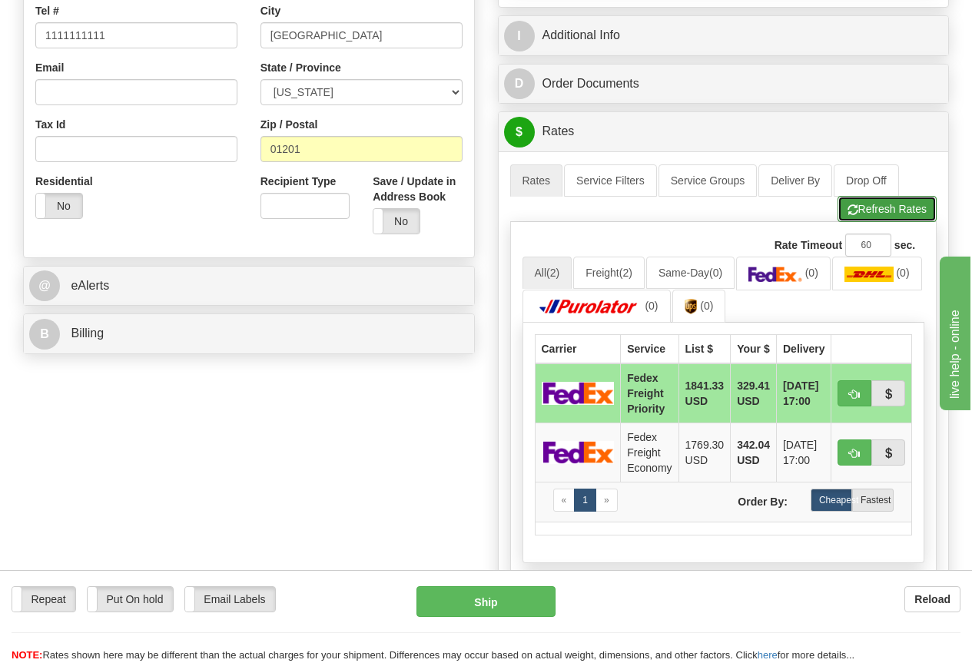
click at [885, 202] on button "Refresh Rates" at bounding box center [887, 209] width 99 height 26
